Goal: Navigation & Orientation: Find specific page/section

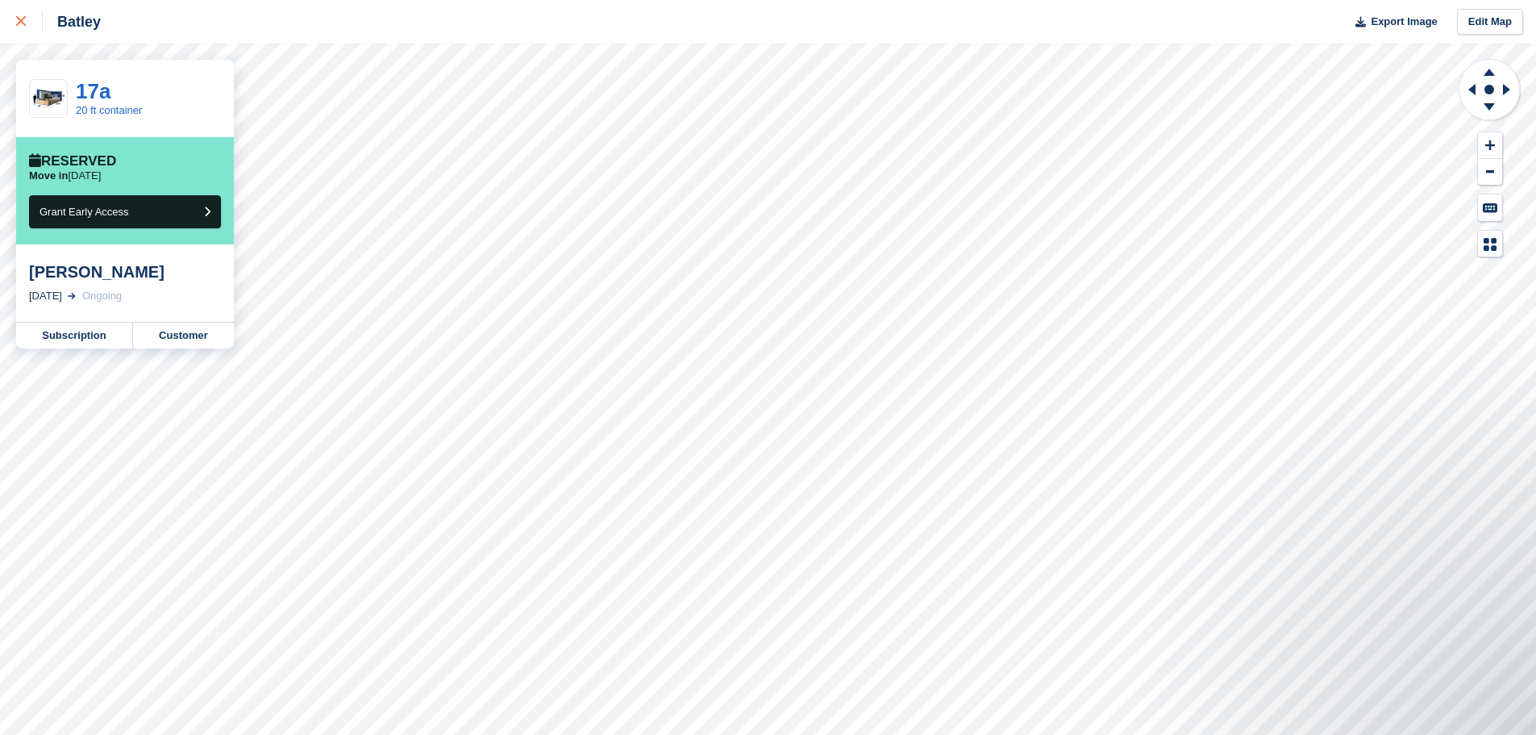
click at [11, 22] on link at bounding box center [21, 22] width 43 height 44
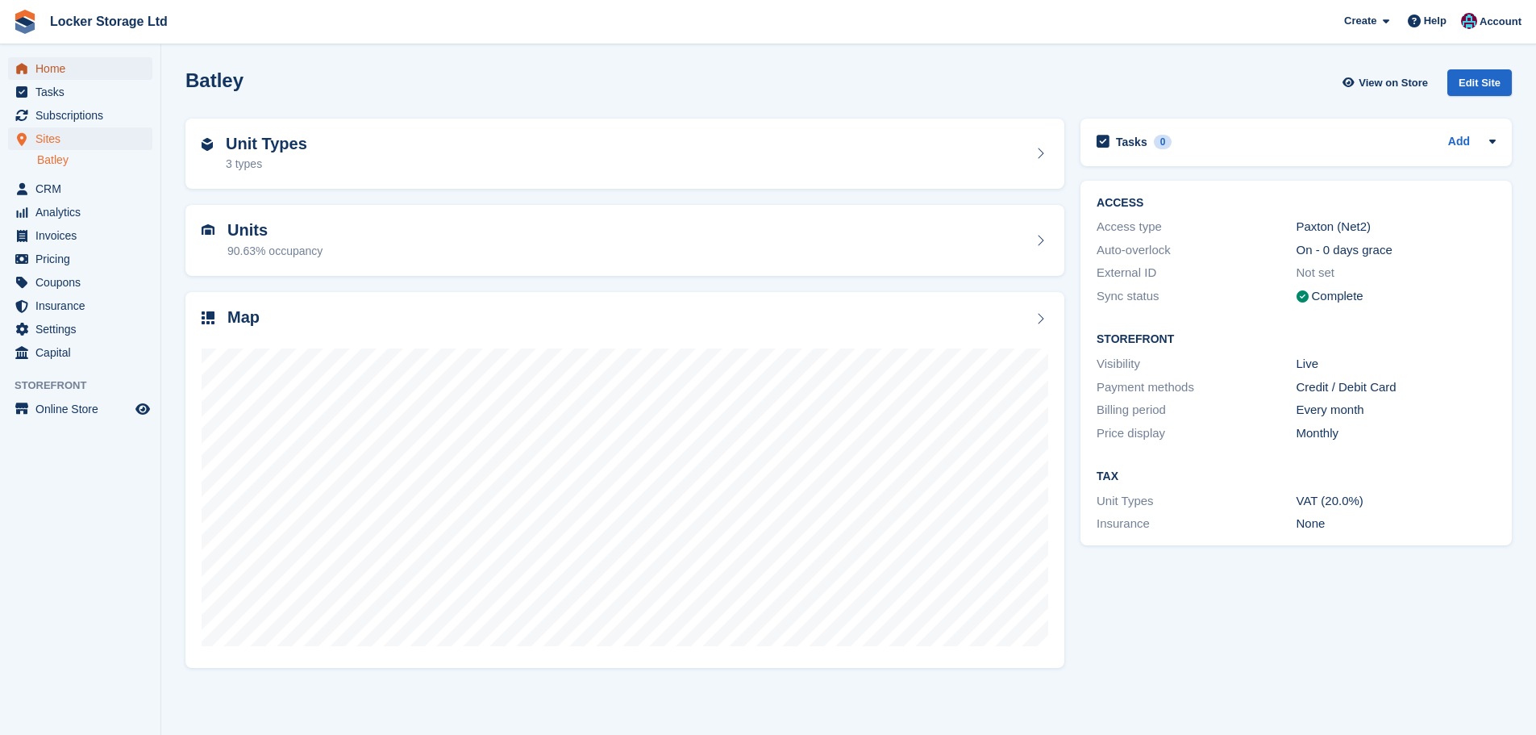
click at [94, 72] on span "Home" at bounding box center [83, 68] width 97 height 23
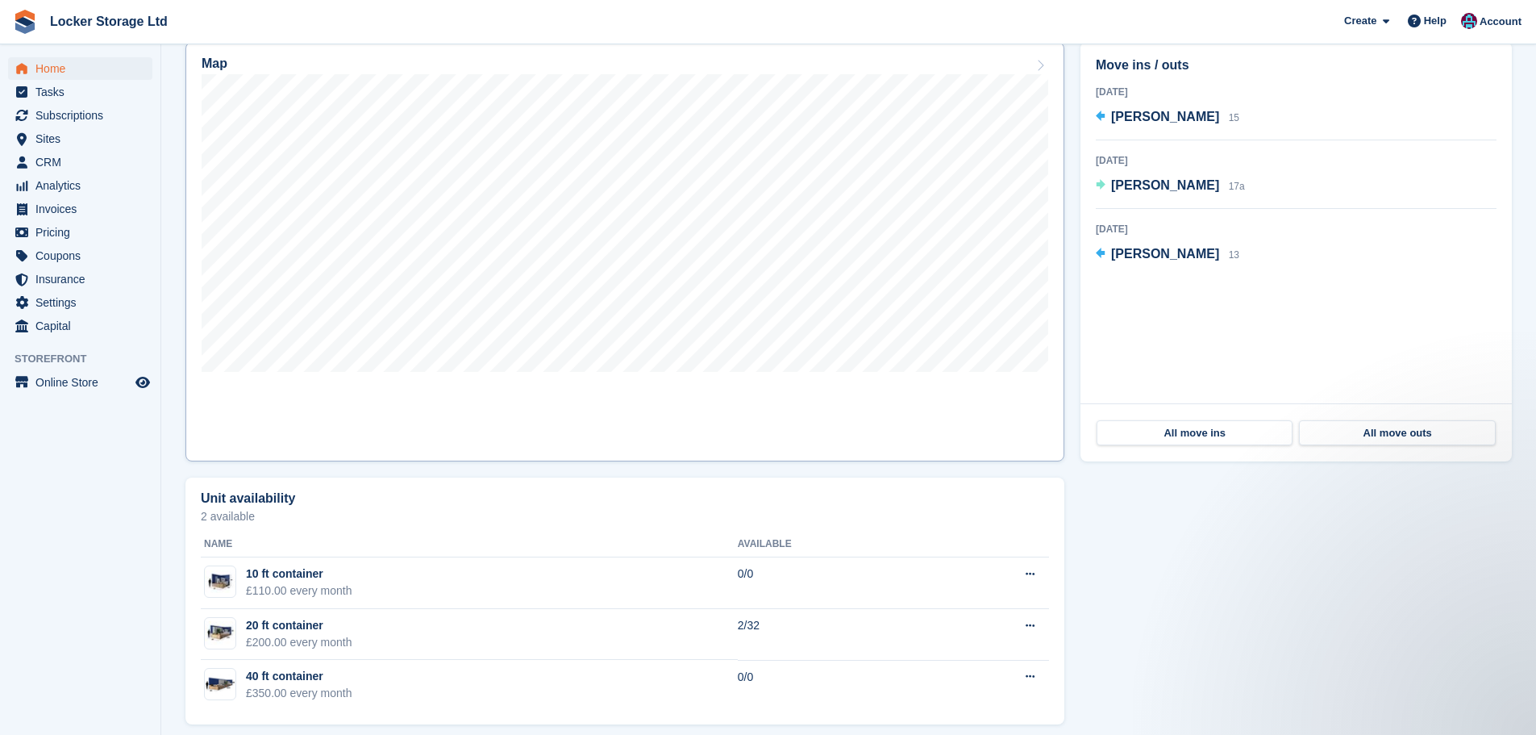
scroll to position [484, 0]
click at [943, 444] on link "Map" at bounding box center [624, 250] width 879 height 419
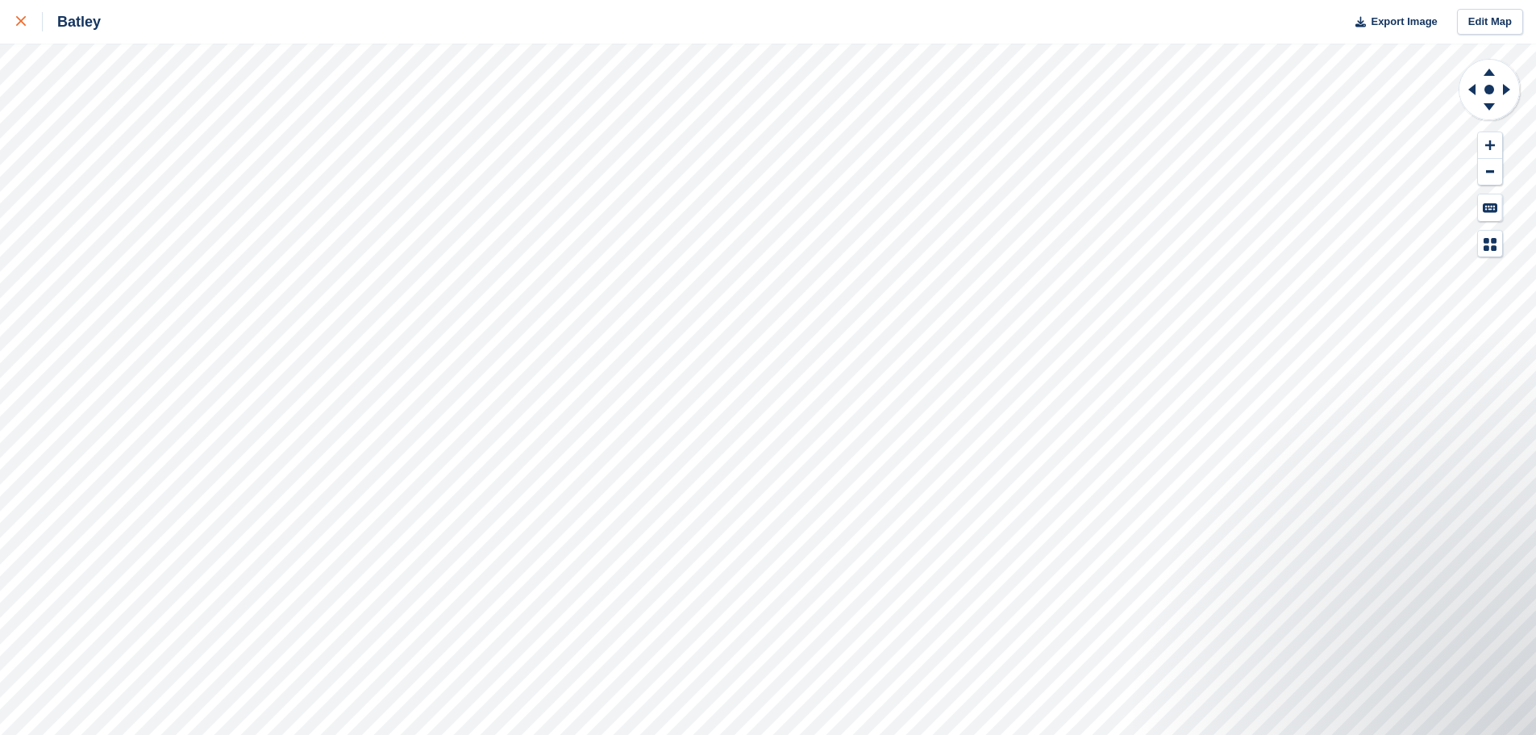
click at [19, 27] on div at bounding box center [29, 21] width 27 height 19
